Goal: Task Accomplishment & Management: Manage account settings

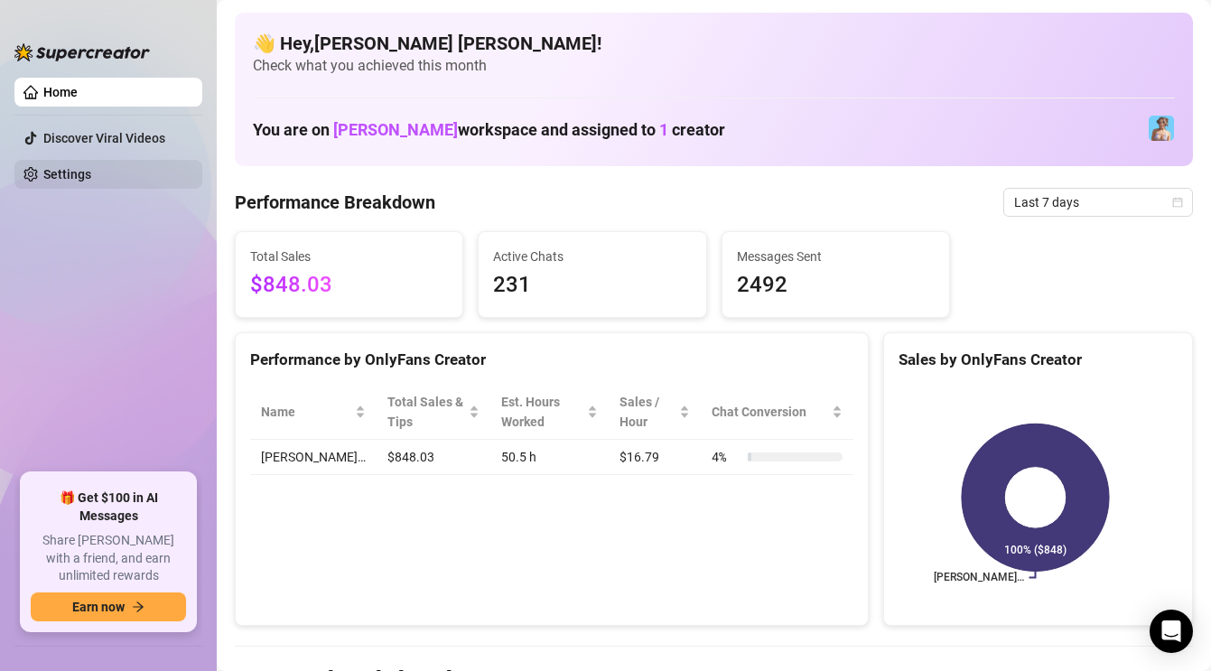
click at [91, 170] on link "Settings" at bounding box center [67, 174] width 48 height 14
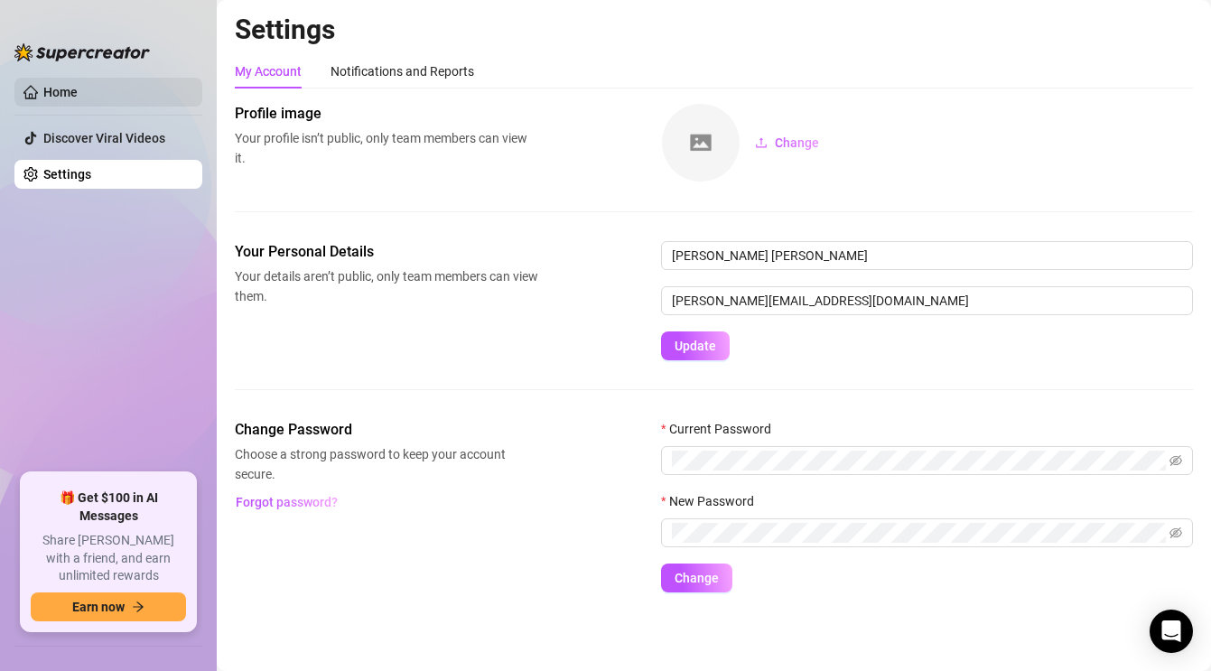
click at [74, 91] on link "Home" at bounding box center [60, 92] width 34 height 14
